Goal: Transaction & Acquisition: Book appointment/travel/reservation

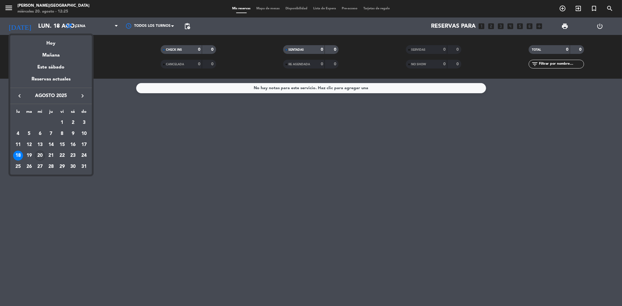
click at [40, 158] on div "20" at bounding box center [40, 156] width 10 height 10
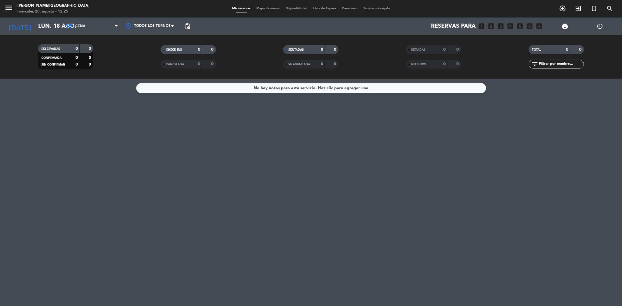
type input "mié. 20 ago."
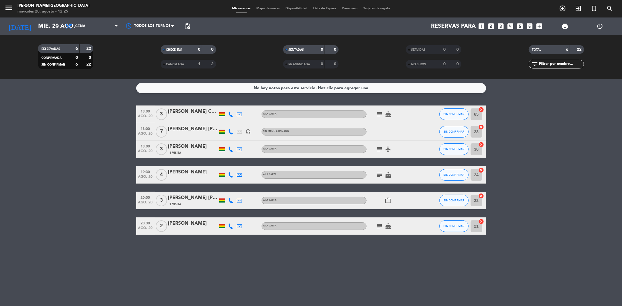
click at [269, 7] on span "Mapa de mesas" at bounding box center [267, 8] width 29 height 3
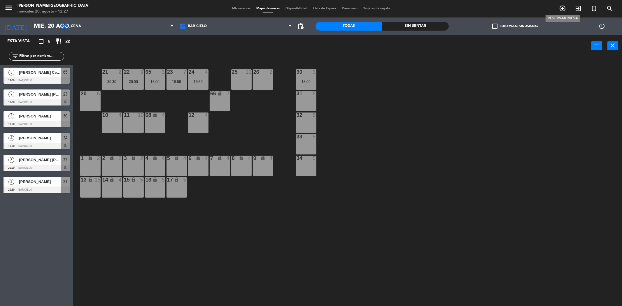
click at [562, 7] on icon "add_circle_outline" at bounding box center [562, 8] width 7 height 7
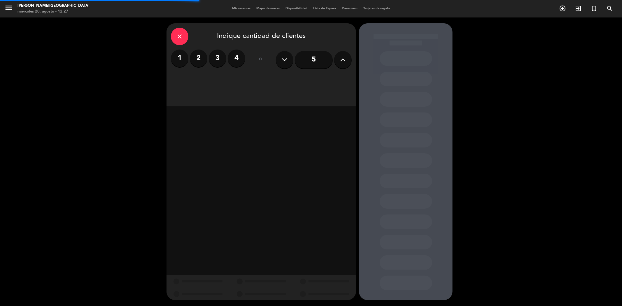
click at [209, 58] on label "3" at bounding box center [217, 58] width 17 height 17
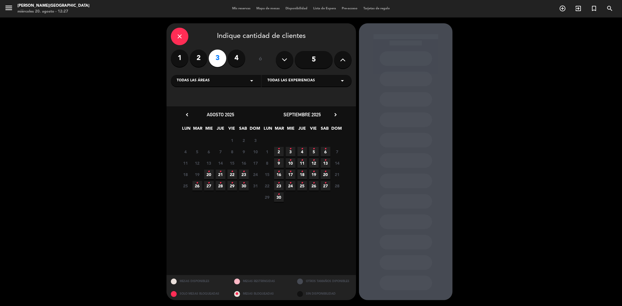
click at [207, 174] on span "20 •" at bounding box center [209, 175] width 10 height 10
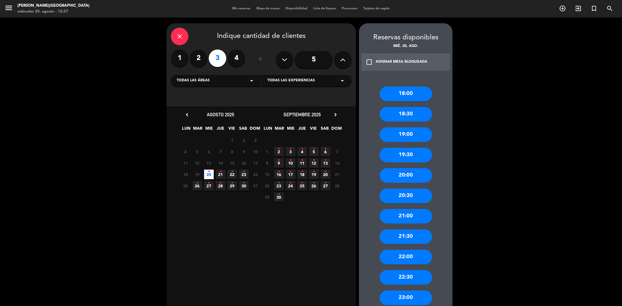
drag, startPoint x: 409, startPoint y: 178, endPoint x: 293, endPoint y: 80, distance: 152.5
click at [409, 177] on div "20:00" at bounding box center [406, 175] width 52 height 15
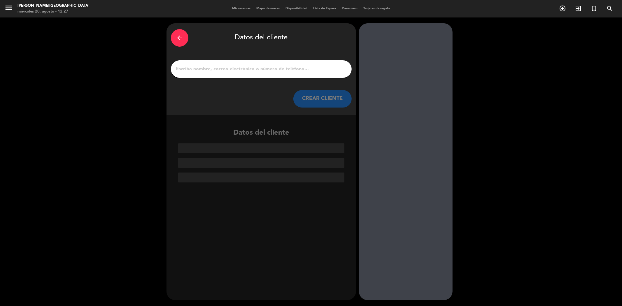
click at [259, 69] on input "1" at bounding box center [261, 69] width 172 height 8
paste input "[PERSON_NAME]"
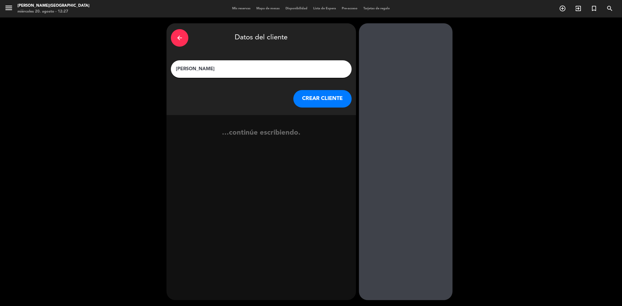
type input "[PERSON_NAME]"
click at [316, 99] on button "CREAR CLIENTE" at bounding box center [322, 98] width 58 height 17
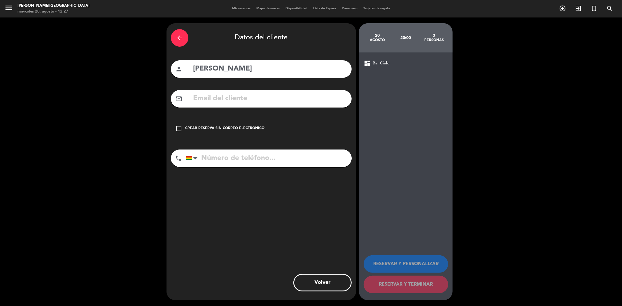
paste input "78990636"
click at [243, 161] on input "78990636" at bounding box center [269, 158] width 166 height 17
type input "78990636"
drag, startPoint x: 231, startPoint y: 126, endPoint x: 362, endPoint y: 199, distance: 150.0
click at [233, 126] on div "Crear reserva sin correo electrónico" at bounding box center [224, 129] width 79 height 6
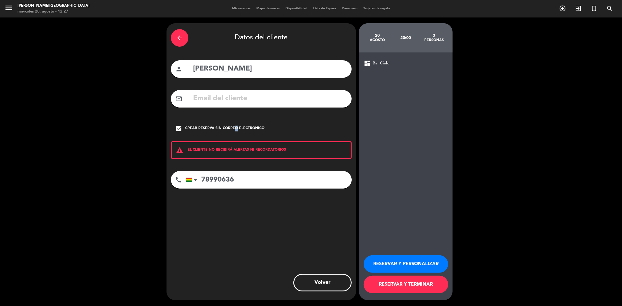
click at [421, 262] on button "RESERVAR Y PERSONALIZAR" at bounding box center [406, 263] width 85 height 17
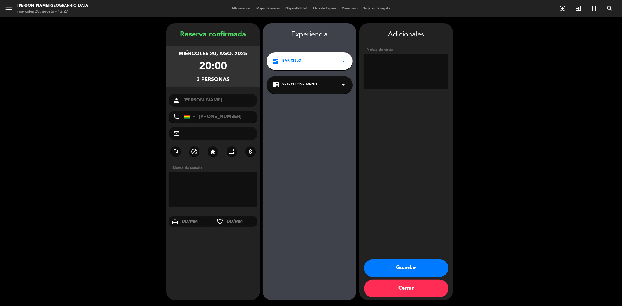
click at [419, 269] on button "Guardar" at bounding box center [406, 268] width 85 height 17
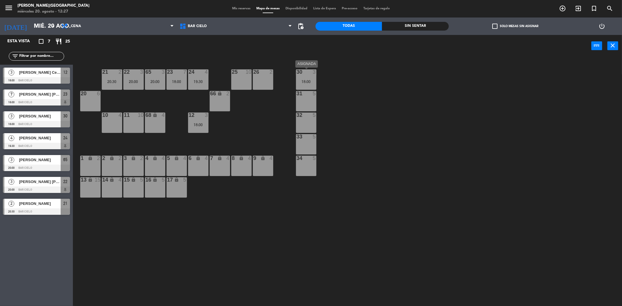
click at [304, 81] on div "18:00" at bounding box center [306, 82] width 20 height 4
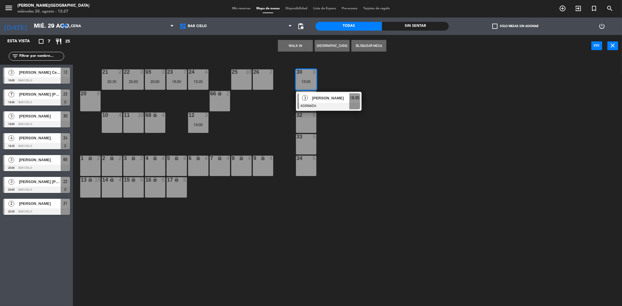
drag, startPoint x: 311, startPoint y: 122, endPoint x: 307, endPoint y: 117, distance: 6.7
click at [311, 122] on div "32 5" at bounding box center [306, 123] width 20 height 20
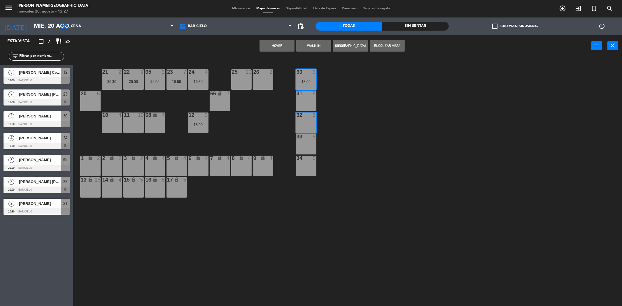
click at [308, 104] on div "31 5" at bounding box center [306, 101] width 20 height 20
click at [309, 99] on div "31 5" at bounding box center [306, 101] width 20 height 20
click at [302, 75] on div "30 3" at bounding box center [306, 72] width 20 height 6
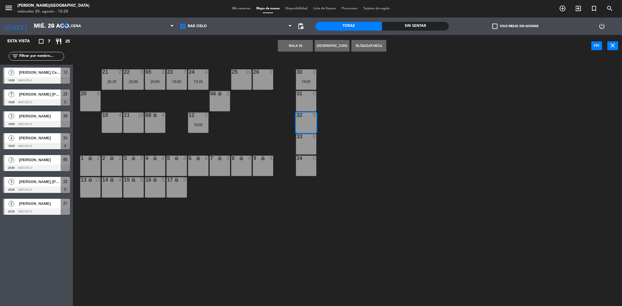
click at [304, 124] on div "32 5" at bounding box center [306, 123] width 20 height 20
click at [310, 99] on div "31 5" at bounding box center [306, 101] width 20 height 20
click at [241, 11] on div "Mis reservas Mapa de mesas Disponibilidad Lista de Espera Pre-acceso Tarjetas d…" at bounding box center [311, 8] width 164 height 5
click at [240, 8] on span "Mis reservas" at bounding box center [241, 8] width 24 height 3
